Goal: Information Seeking & Learning: Learn about a topic

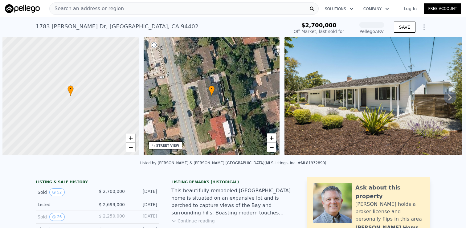
scroll to position [0, 2]
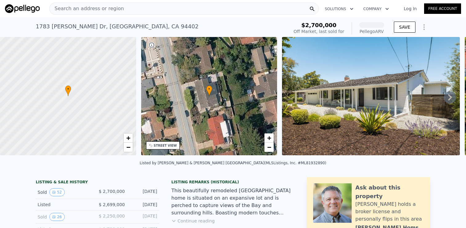
click at [195, 7] on div "Search an address or region" at bounding box center [183, 8] width 269 height 12
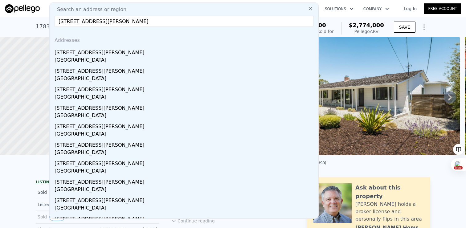
drag, startPoint x: 96, startPoint y: 21, endPoint x: 206, endPoint y: 21, distance: 110.6
click at [206, 21] on input "[STREET_ADDRESS][PERSON_NAME]" at bounding box center [184, 21] width 259 height 11
drag, startPoint x: 96, startPoint y: 22, endPoint x: 182, endPoint y: 22, distance: 85.7
click at [182, 22] on input "[STREET_ADDRESS][PERSON_NAME]" at bounding box center [184, 21] width 259 height 11
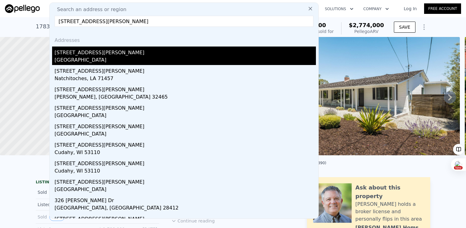
type input "[STREET_ADDRESS][PERSON_NAME]"
click at [105, 58] on div "[GEOGRAPHIC_DATA]" at bounding box center [185, 60] width 261 height 9
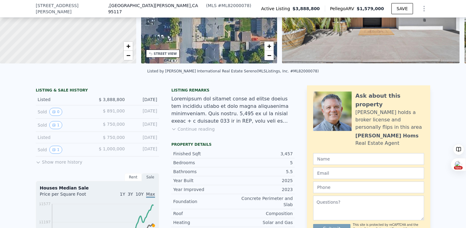
scroll to position [63, 0]
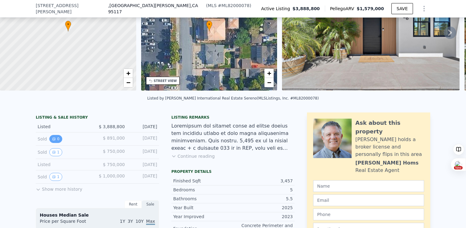
click at [53, 142] on button "0" at bounding box center [55, 139] width 13 height 8
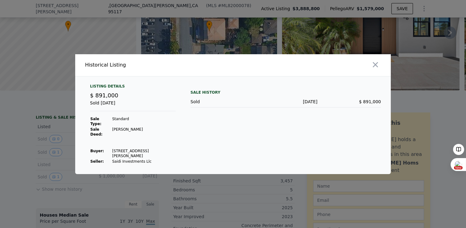
drag, startPoint x: 107, startPoint y: 149, endPoint x: 132, endPoint y: 156, distance: 25.3
click at [132, 156] on tr "Buyer : [STREET_ADDRESS][PERSON_NAME]" at bounding box center [133, 153] width 86 height 10
drag, startPoint x: 108, startPoint y: 161, endPoint x: 160, endPoint y: 161, distance: 52.4
click at [163, 161] on tr "Seller : Saidi Investments Llc" at bounding box center [133, 162] width 86 height 6
click at [58, 161] on div at bounding box center [233, 114] width 466 height 228
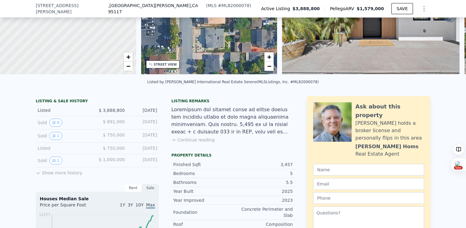
click at [55, 173] on button "Show more history" at bounding box center [59, 171] width 47 height 9
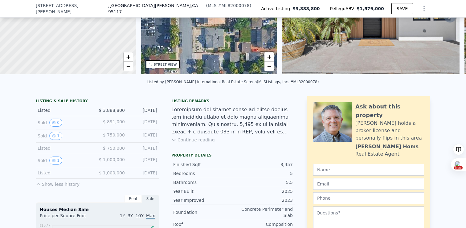
scroll to position [101, 0]
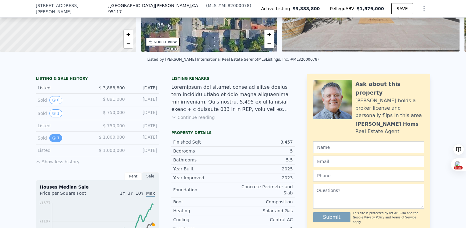
click at [54, 140] on button "1" at bounding box center [55, 138] width 13 height 8
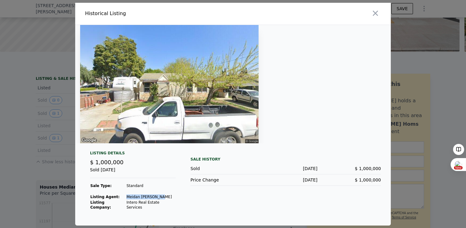
drag, startPoint x: 126, startPoint y: 198, endPoint x: 171, endPoint y: 197, distance: 45.3
click at [171, 197] on td "Meidan [PERSON_NAME]" at bounding box center [151, 197] width 50 height 6
click at [36, 156] on div at bounding box center [233, 114] width 466 height 228
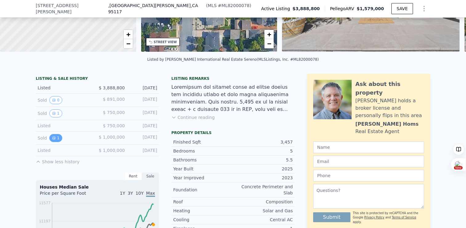
click at [53, 139] on icon "View historical data" at bounding box center [54, 138] width 4 height 4
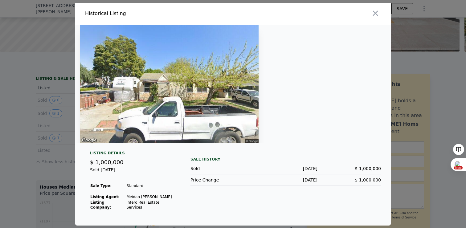
click at [45, 150] on div at bounding box center [233, 114] width 466 height 228
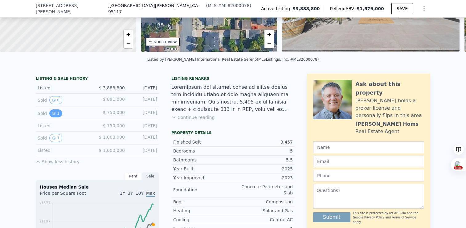
click at [55, 115] on icon "View historical data" at bounding box center [54, 114] width 4 height 4
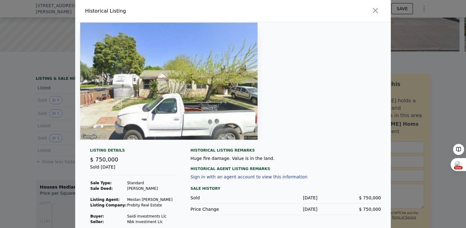
scroll to position [6, 0]
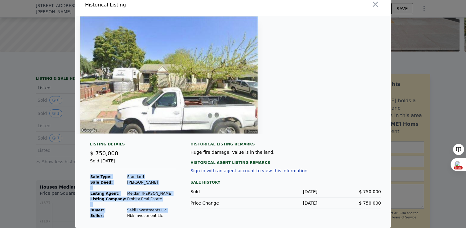
drag, startPoint x: 124, startPoint y: 215, endPoint x: 168, endPoint y: 215, distance: 44.4
click at [168, 215] on div "Listing Details $ 750,000 Sold [DATE] Sale Type: Standard Sale Deed: [PERSON_NA…" at bounding box center [133, 180] width 96 height 77
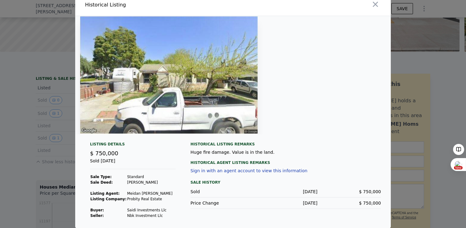
click at [46, 125] on div at bounding box center [233, 114] width 466 height 228
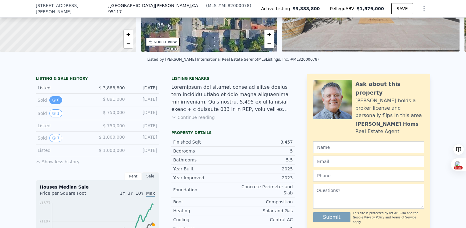
click at [57, 101] on button "0" at bounding box center [55, 100] width 13 height 8
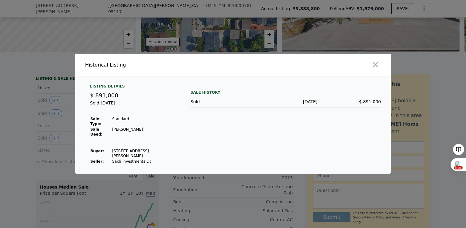
click at [59, 97] on div at bounding box center [233, 114] width 466 height 228
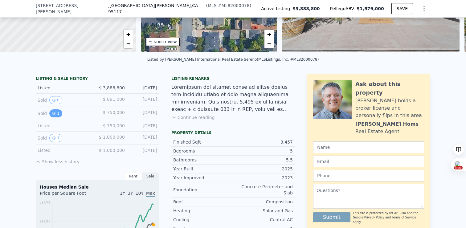
click at [56, 116] on button "1" at bounding box center [55, 113] width 13 height 8
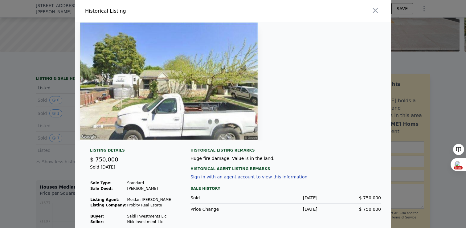
click at [44, 131] on div at bounding box center [233, 114] width 466 height 228
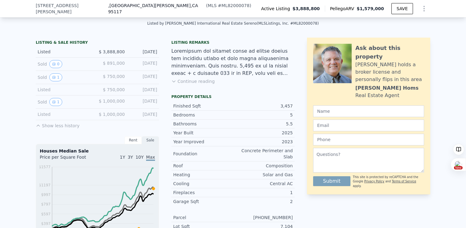
scroll to position [109, 0]
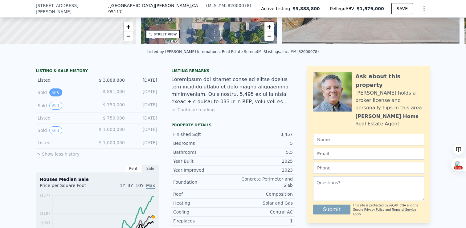
click at [55, 92] on icon "View historical data" at bounding box center [54, 93] width 4 height 4
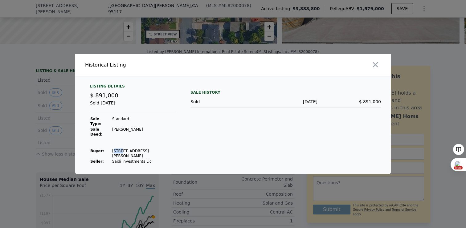
drag, startPoint x: 111, startPoint y: 150, endPoint x: 119, endPoint y: 150, distance: 7.7
click at [119, 150] on td "[STREET_ADDRESS][PERSON_NAME]" at bounding box center [144, 153] width 64 height 10
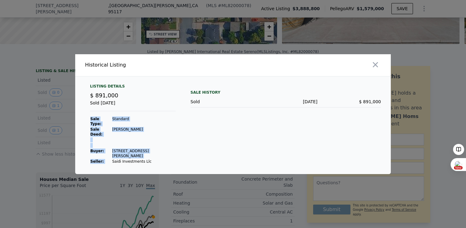
drag, startPoint x: 109, startPoint y: 161, endPoint x: 176, endPoint y: 161, distance: 67.2
click at [176, 161] on div "Listing Details $ 891,000 Sold [DATE] Sale Type: Standard Sale Deed: [PERSON_NA…" at bounding box center [133, 124] width 96 height 80
click at [375, 66] on icon "button" at bounding box center [375, 64] width 9 height 9
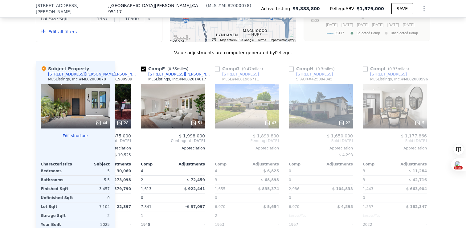
scroll to position [679, 0]
